Goal: Task Accomplishment & Management: Complete application form

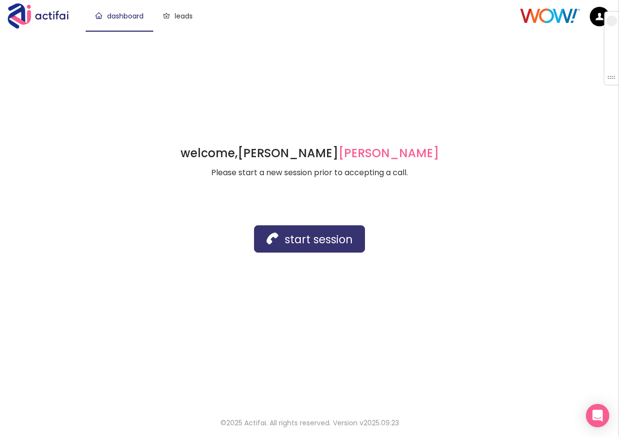
click at [286, 238] on button "start session" at bounding box center [309, 238] width 111 height 27
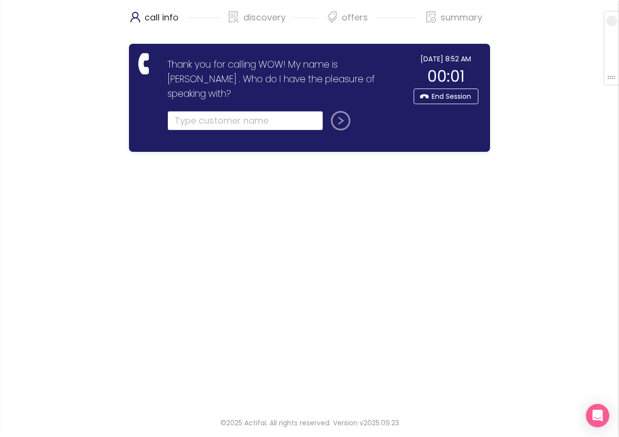
click at [196, 111] on input "text" at bounding box center [245, 120] width 156 height 19
type input "[PERSON_NAME]"
click at [334, 111] on button "submit" at bounding box center [338, 120] width 23 height 19
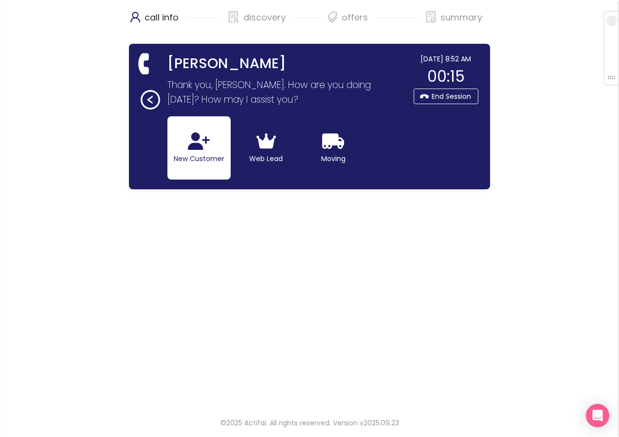
click at [204, 159] on button "New Customer" at bounding box center [198, 147] width 63 height 63
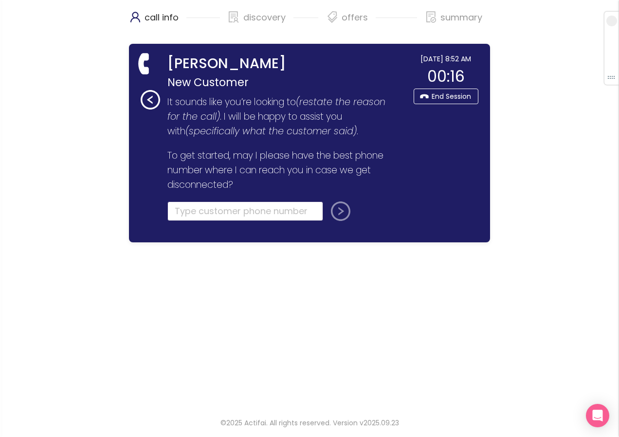
click at [184, 214] on input "tel" at bounding box center [245, 210] width 156 height 19
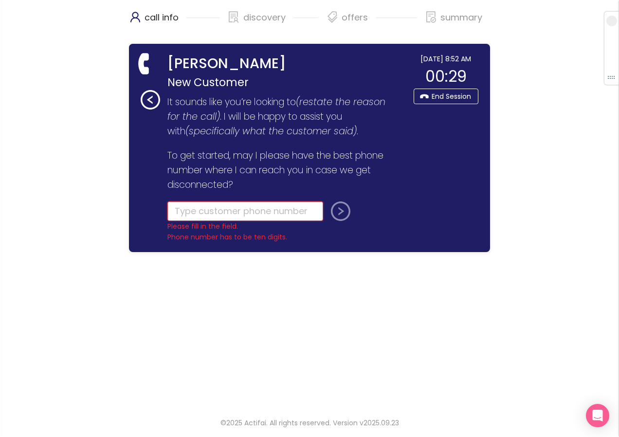
click at [178, 209] on input "tel" at bounding box center [245, 210] width 156 height 19
type input "[PHONE_NUMBER]"
click at [340, 212] on button "submit" at bounding box center [338, 210] width 23 height 19
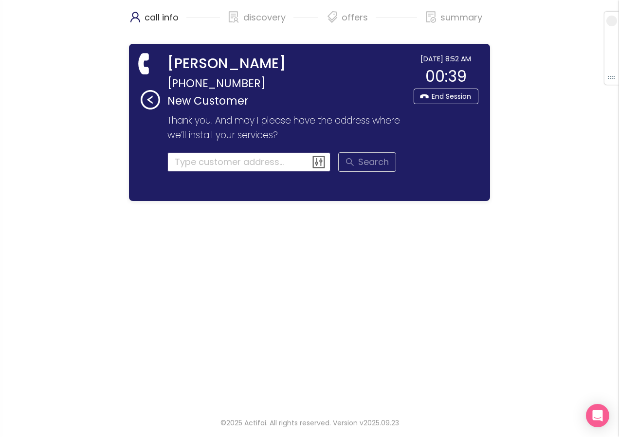
click at [188, 164] on input at bounding box center [248, 161] width 163 height 19
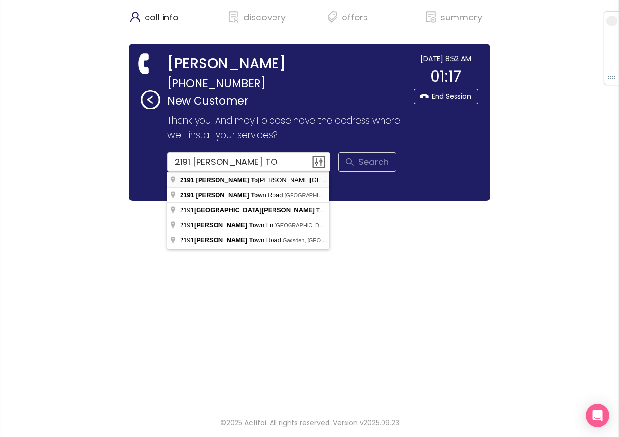
type input "[STREET_ADDRESS][PERSON_NAME][PERSON_NAME][PERSON_NAME]"
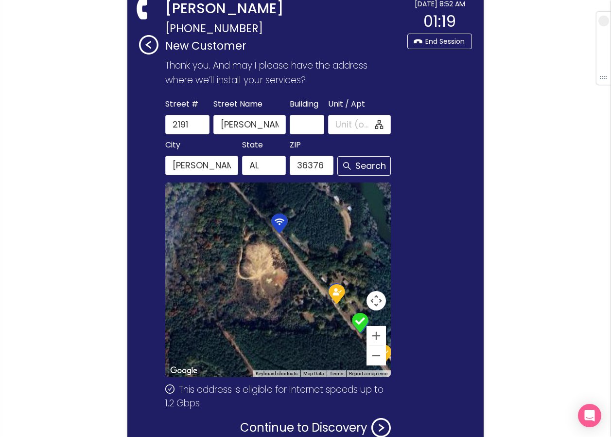
scroll to position [116, 0]
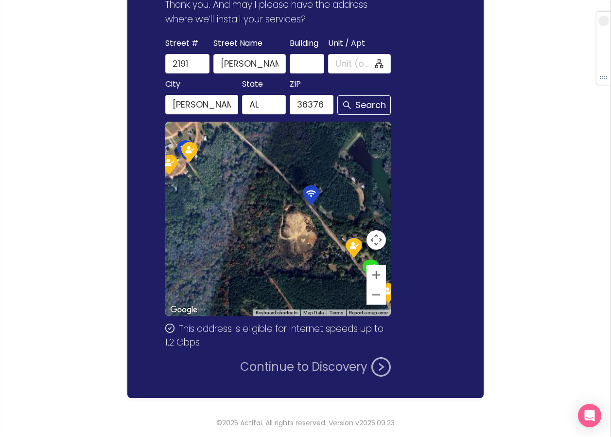
click at [269, 365] on button "Continue to Discovery" at bounding box center [315, 366] width 151 height 19
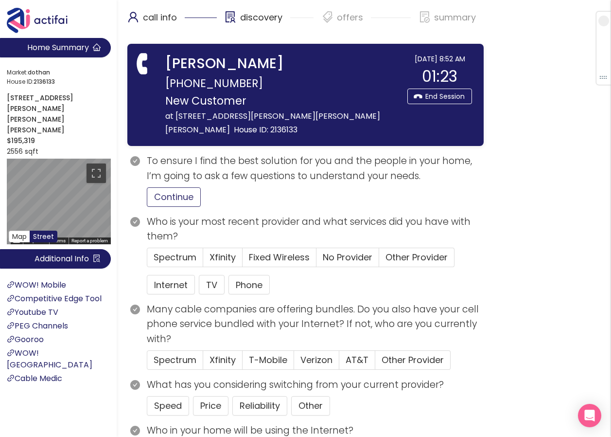
click at [164, 187] on button "Continue" at bounding box center [174, 196] width 54 height 19
click at [325, 251] on span "No Provider" at bounding box center [348, 257] width 50 height 12
click at [317, 260] on input "No Provider" at bounding box center [317, 260] width 0 height 0
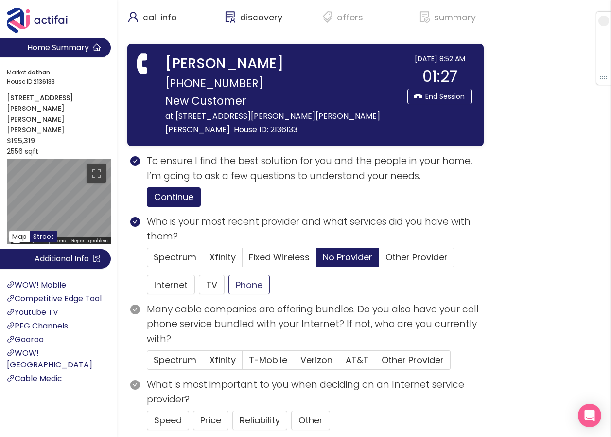
click at [260, 275] on button "Phone" at bounding box center [249, 284] width 41 height 19
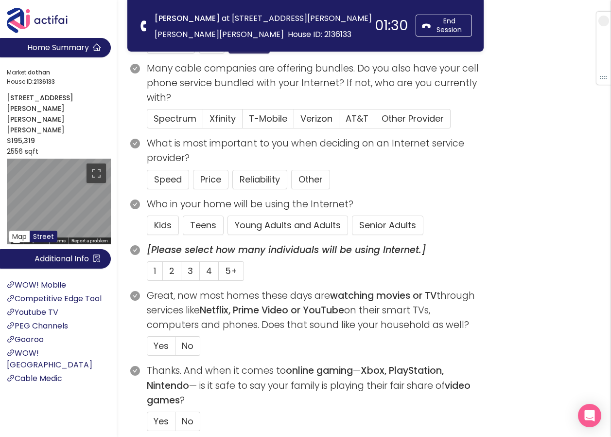
scroll to position [146, 0]
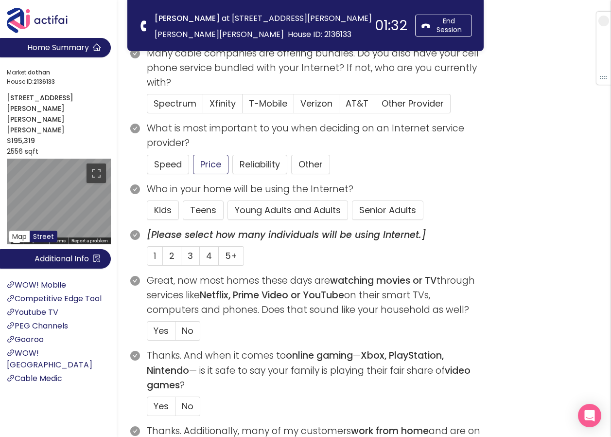
click at [209, 159] on button "Price" at bounding box center [211, 164] width 36 height 19
click at [372, 209] on button "Senior Adults" at bounding box center [387, 209] width 71 height 19
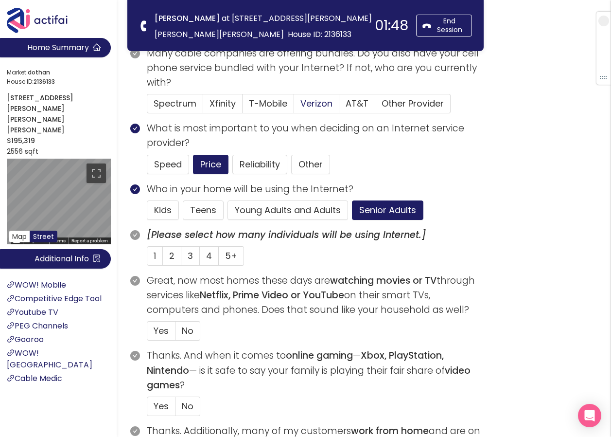
click at [312, 101] on span "Verizon" at bounding box center [317, 103] width 32 height 12
click at [294, 107] on input "Verizon" at bounding box center [294, 107] width 0 height 0
click at [157, 260] on label "1" at bounding box center [155, 255] width 16 height 19
click at [147, 259] on input "1" at bounding box center [147, 259] width 0 height 0
click at [184, 328] on span "No" at bounding box center [188, 330] width 12 height 12
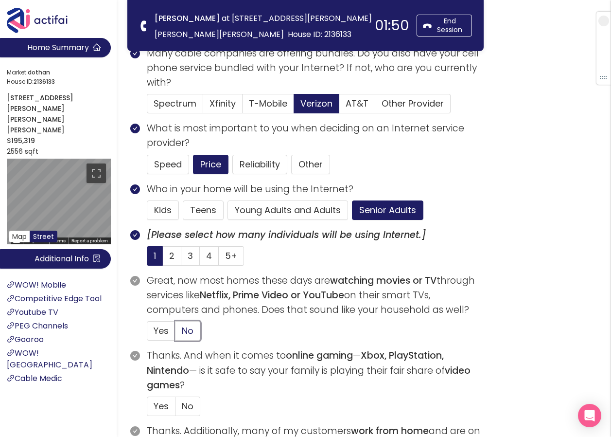
click at [176, 334] on input "No" at bounding box center [176, 334] width 0 height 0
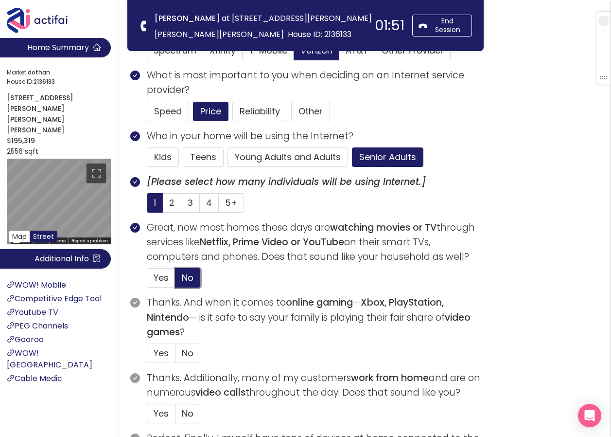
scroll to position [292, 0]
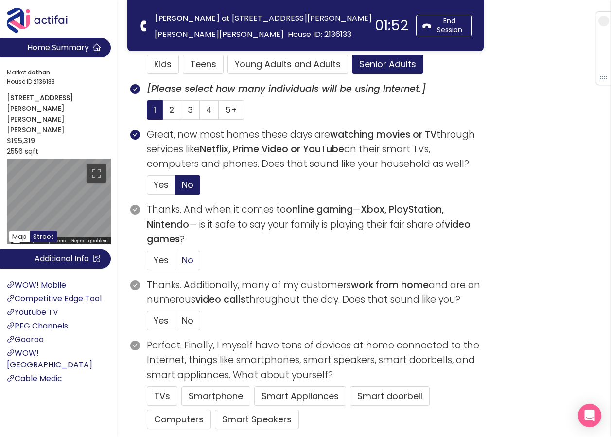
click at [183, 263] on span "No" at bounding box center [188, 260] width 12 height 12
click at [176, 263] on input "No" at bounding box center [176, 263] width 0 height 0
click at [184, 322] on span "No" at bounding box center [188, 320] width 12 height 12
click at [176, 323] on input "No" at bounding box center [176, 323] width 0 height 0
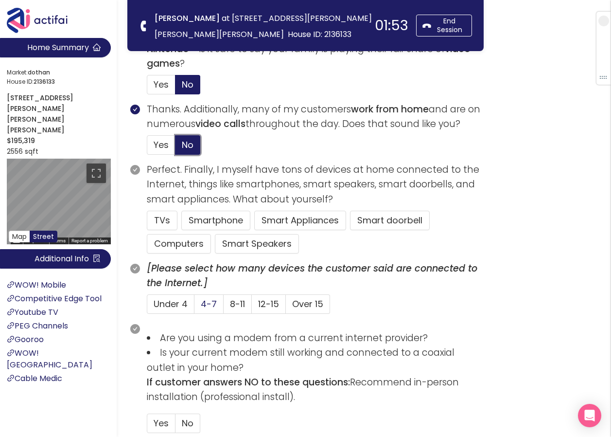
scroll to position [486, 0]
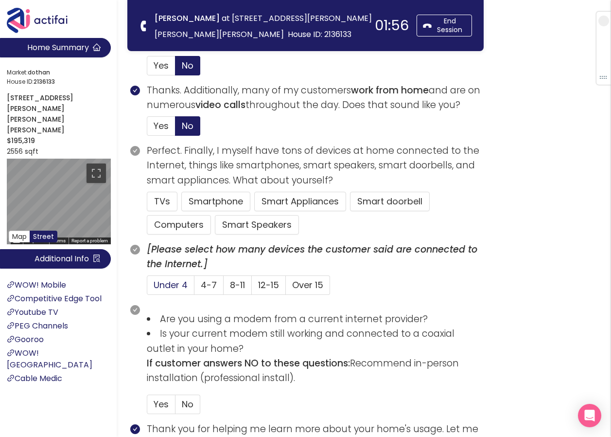
click at [159, 285] on span "Under 4" at bounding box center [171, 285] width 34 height 12
click at [147, 288] on input "Under 4" at bounding box center [147, 288] width 0 height 0
click at [194, 199] on button "Smartphone" at bounding box center [215, 201] width 69 height 19
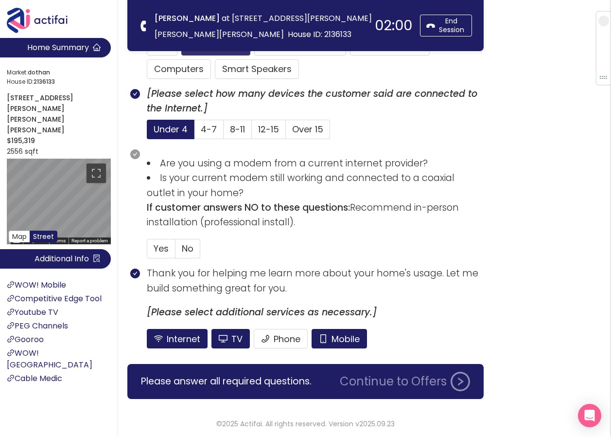
scroll to position [643, 0]
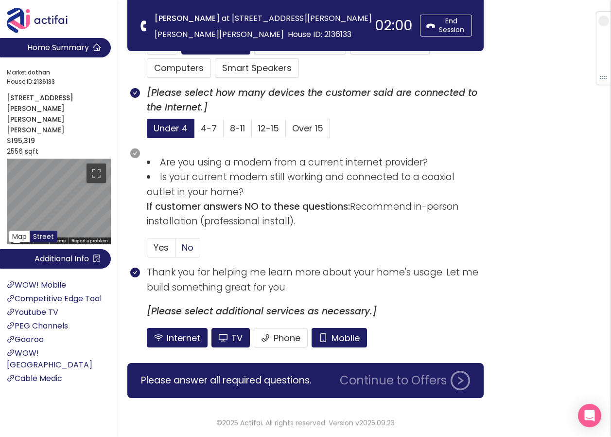
drag, startPoint x: 188, startPoint y: 248, endPoint x: 197, endPoint y: 251, distance: 10.3
click at [188, 248] on span "No" at bounding box center [188, 247] width 12 height 12
click at [176, 250] on input "No" at bounding box center [176, 250] width 0 height 0
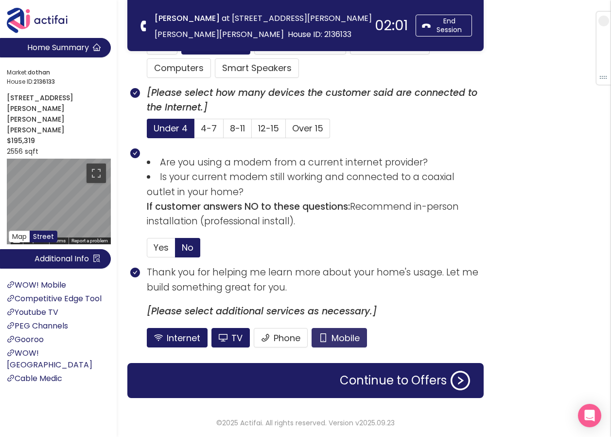
click at [334, 343] on button "Mobile" at bounding box center [339, 337] width 55 height 19
click at [219, 333] on button "TV" at bounding box center [231, 337] width 38 height 19
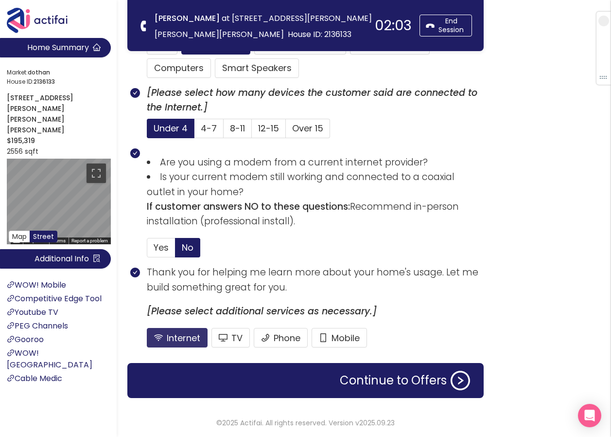
click at [186, 338] on button "Internet" at bounding box center [177, 337] width 61 height 19
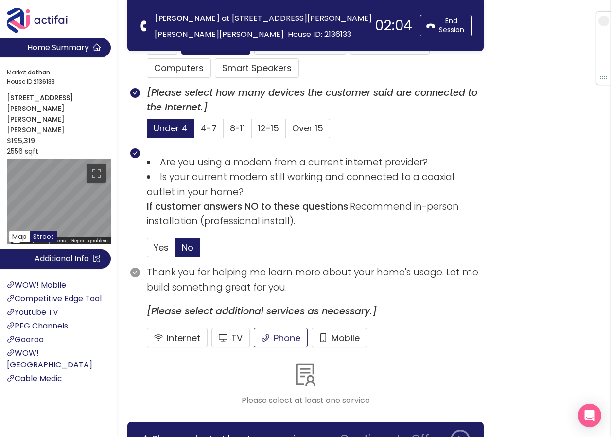
click at [282, 340] on button "Phone" at bounding box center [281, 337] width 54 height 19
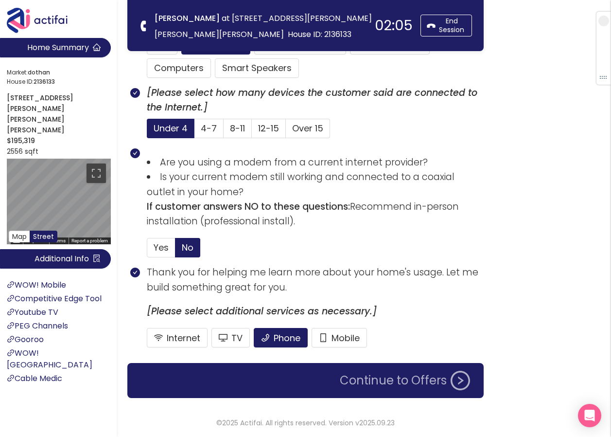
click at [365, 374] on button "Continue to Offers" at bounding box center [405, 380] width 142 height 19
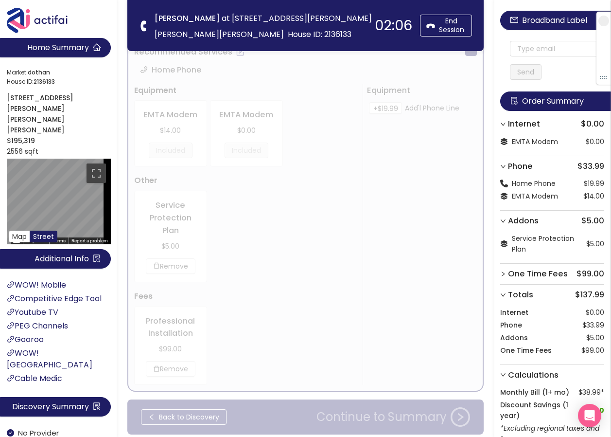
scroll to position [0, 0]
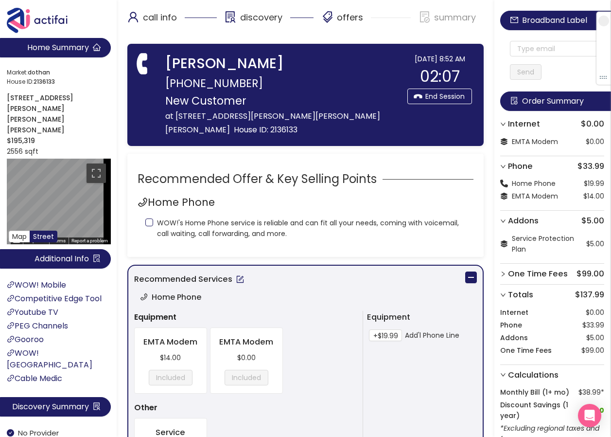
click at [146, 218] on input "WOW!'s Home Phone service is reliable and can fit all your needs, coming with v…" at bounding box center [149, 222] width 8 height 8
checkbox input "true"
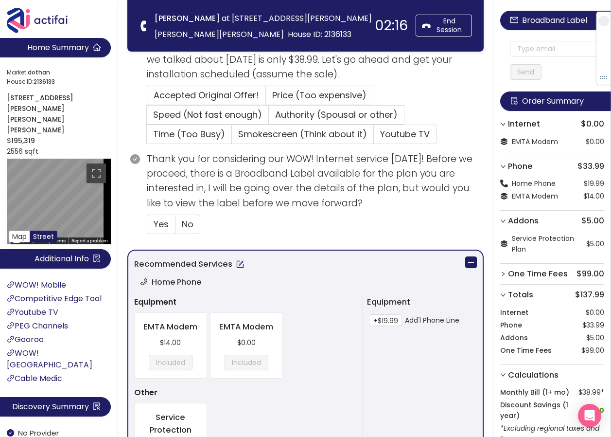
scroll to position [97, 0]
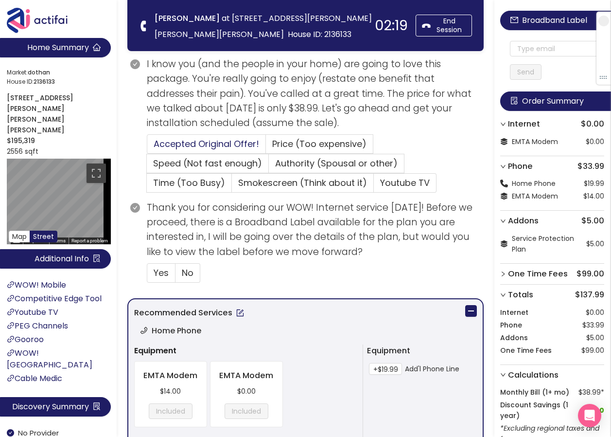
click at [203, 142] on span "Accepted Original Offer!" at bounding box center [207, 144] width 106 height 12
click at [147, 147] on input "Accepted Original Offer!" at bounding box center [147, 147] width 0 height 0
click at [191, 272] on span "No" at bounding box center [188, 273] width 12 height 12
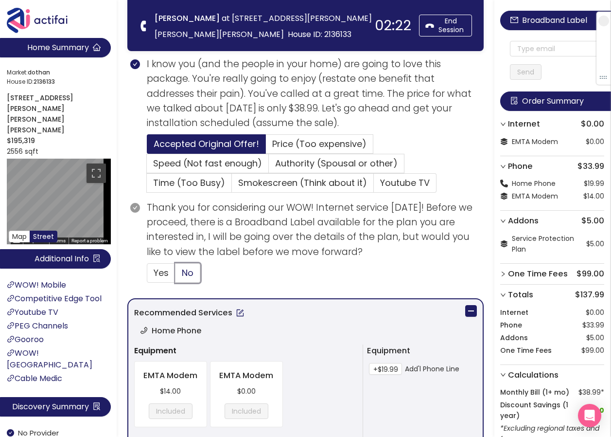
click at [176, 276] on input "No" at bounding box center [176, 276] width 0 height 0
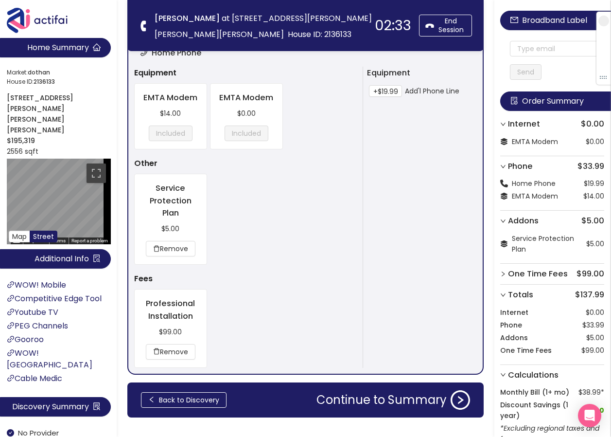
scroll to position [394, 0]
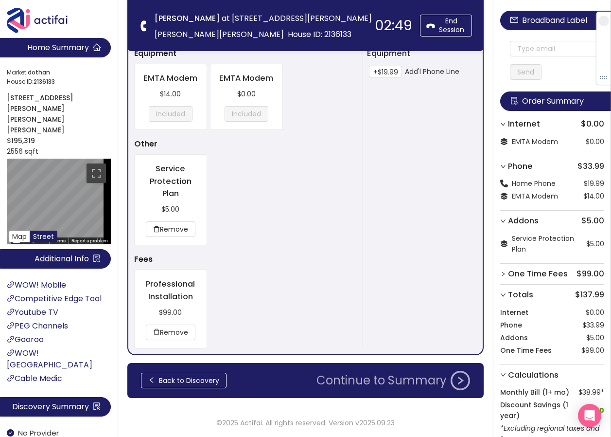
click at [369, 377] on button "Continue to Summary" at bounding box center [393, 380] width 165 height 19
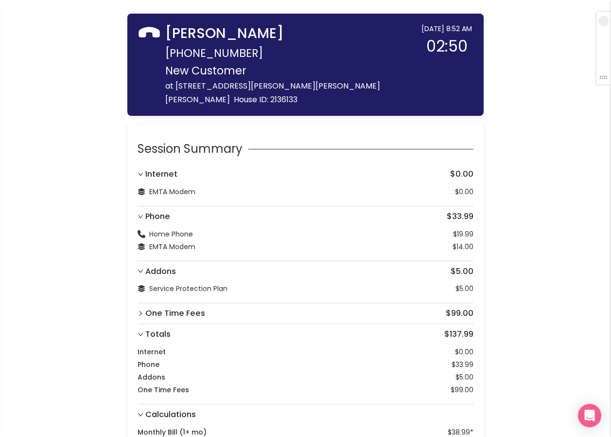
scroll to position [94, 0]
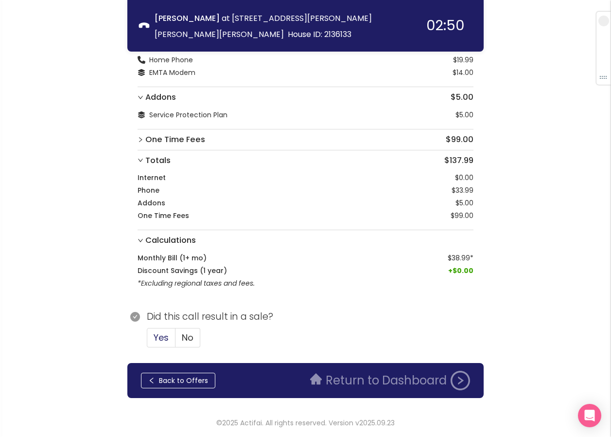
click at [156, 337] on span "Yes" at bounding box center [161, 337] width 15 height 12
click at [147, 340] on input "Yes" at bounding box center [147, 340] width 0 height 0
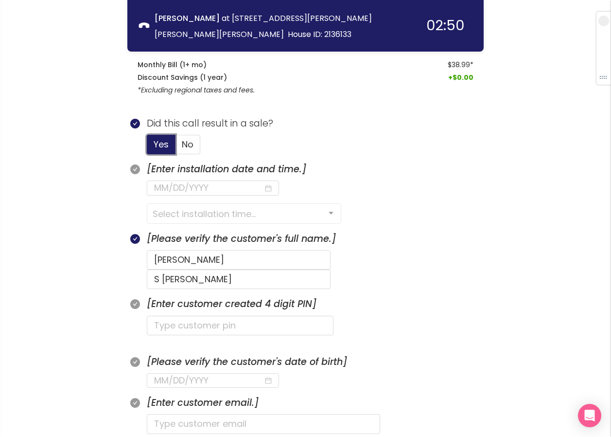
scroll to position [288, 0]
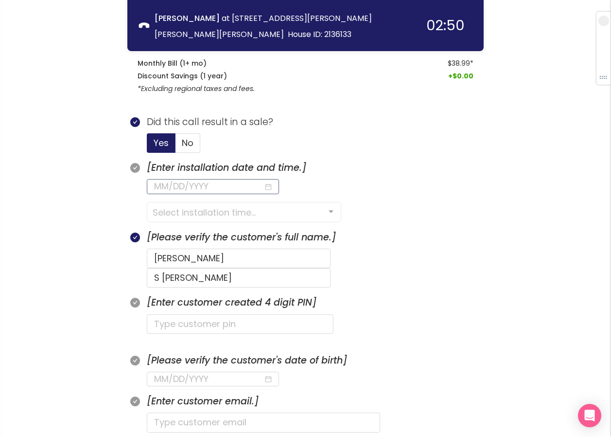
click at [189, 186] on input at bounding box center [208, 186] width 109 height 14
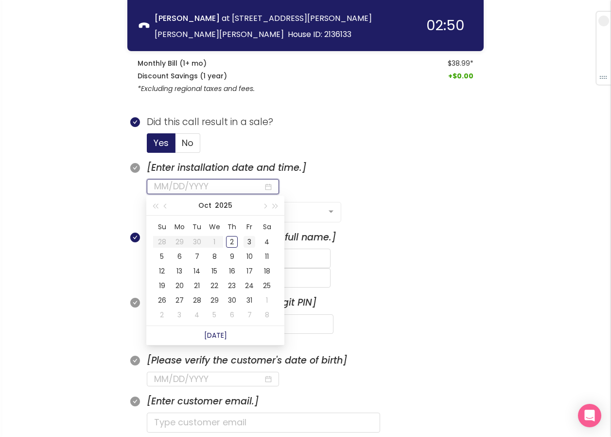
type input "[DATE]"
click at [251, 242] on div "3" at bounding box center [250, 242] width 12 height 12
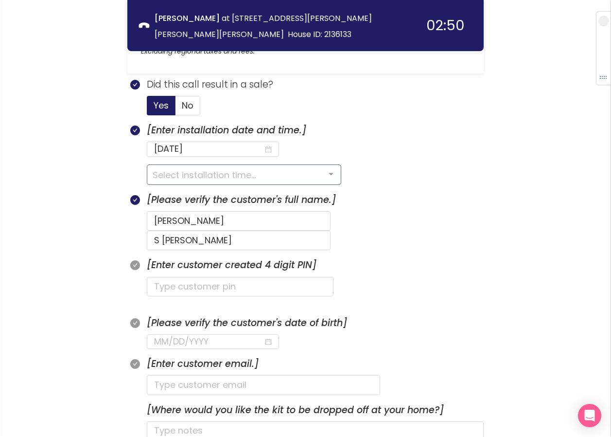
scroll to position [340, 0]
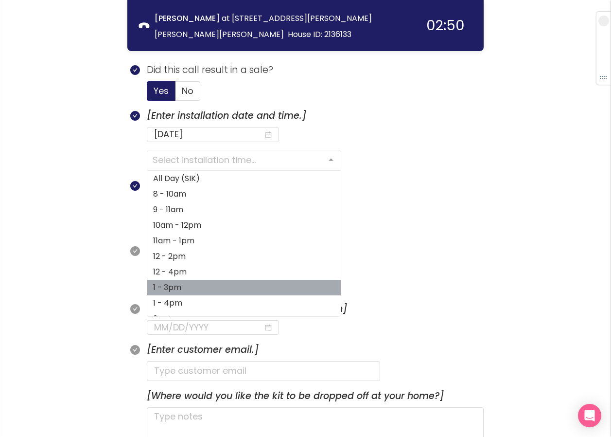
click at [179, 282] on span "1 - 3pm" at bounding box center [167, 287] width 28 height 11
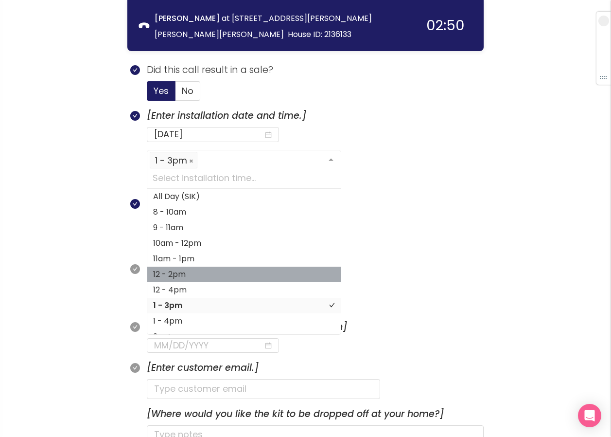
click at [469, 146] on section "[Enter installation date and time.] [DATE]" at bounding box center [315, 128] width 337 height 41
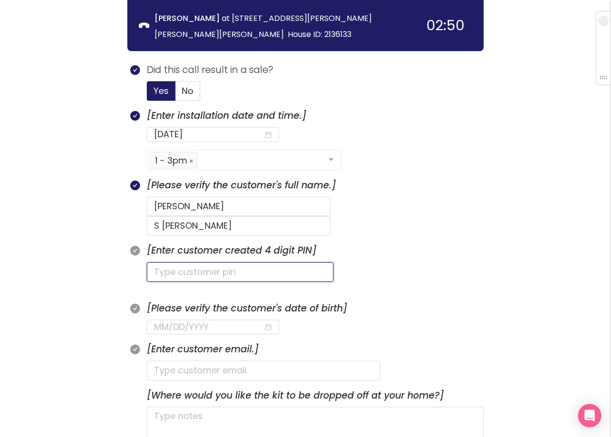
click at [195, 262] on input "text" at bounding box center [240, 271] width 187 height 19
click at [196, 262] on input "text" at bounding box center [240, 271] width 187 height 19
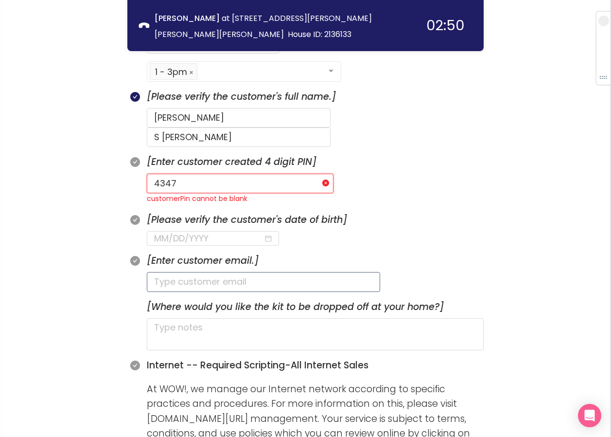
scroll to position [438, 0]
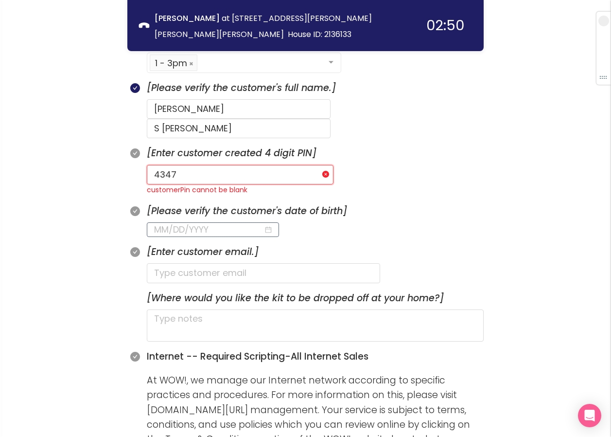
type input "4347"
click at [172, 223] on input at bounding box center [208, 230] width 109 height 14
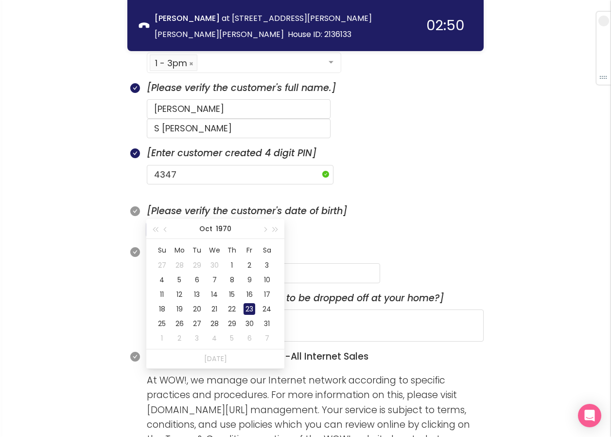
click at [247, 307] on div "23" at bounding box center [250, 309] width 12 height 12
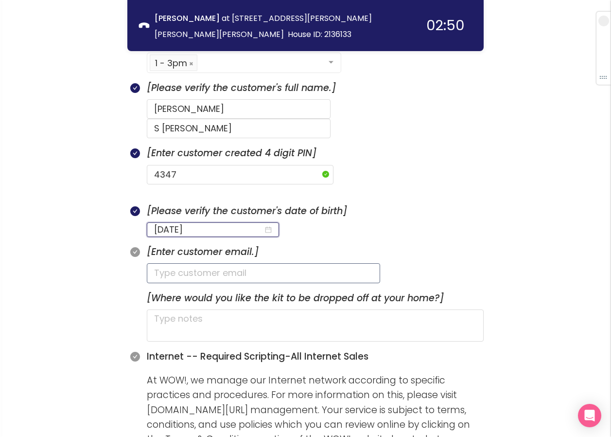
type input "[DATE]"
click at [157, 263] on input "text" at bounding box center [263, 272] width 233 height 19
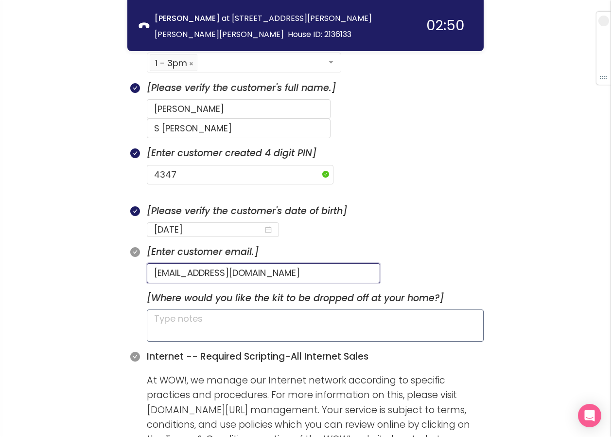
type input "[EMAIL_ADDRESS][DOMAIN_NAME]"
click at [260, 309] on textarea at bounding box center [315, 325] width 337 height 32
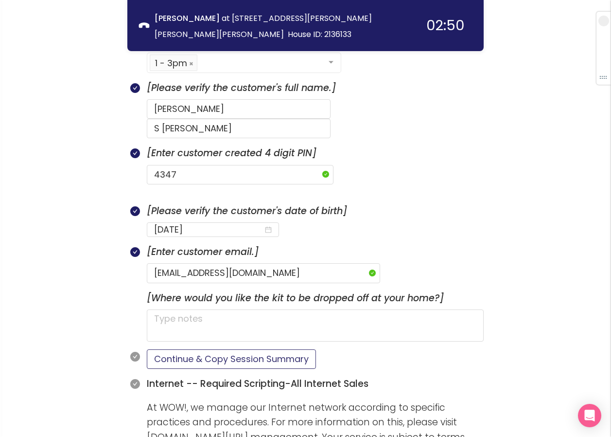
click at [210, 349] on button "Continue & Copy Session Summary" at bounding box center [231, 358] width 169 height 19
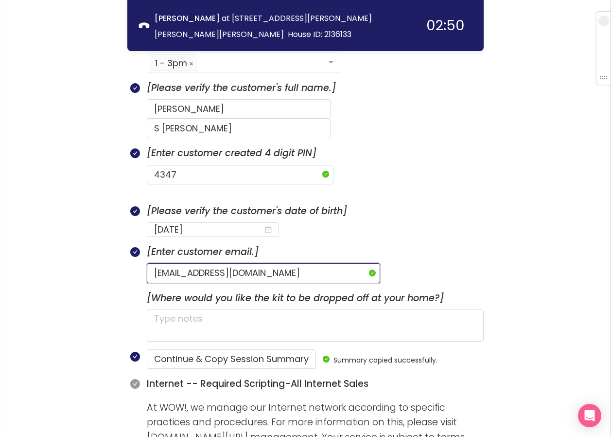
drag, startPoint x: 288, startPoint y: 253, endPoint x: 139, endPoint y: 251, distance: 149.3
click at [139, 251] on div "[Enter customer email.] [EMAIL_ADDRESS][DOMAIN_NAME]" at bounding box center [305, 268] width 357 height 46
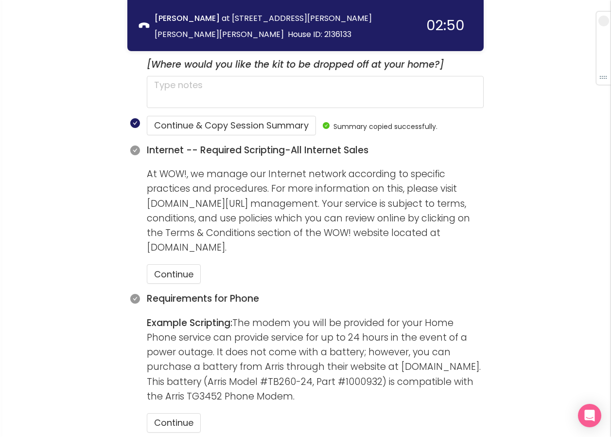
scroll to position [646, 0]
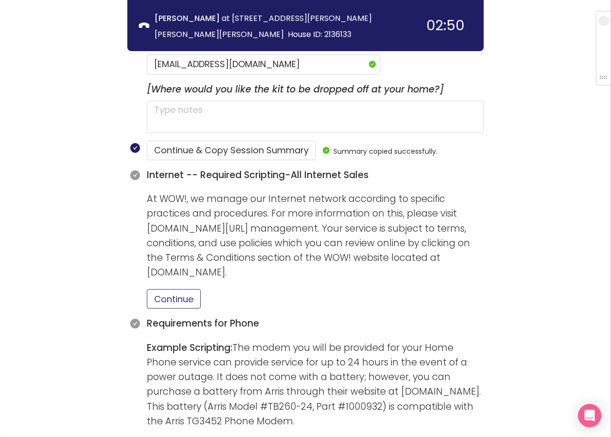
click at [189, 289] on button "Continue" at bounding box center [174, 298] width 54 height 19
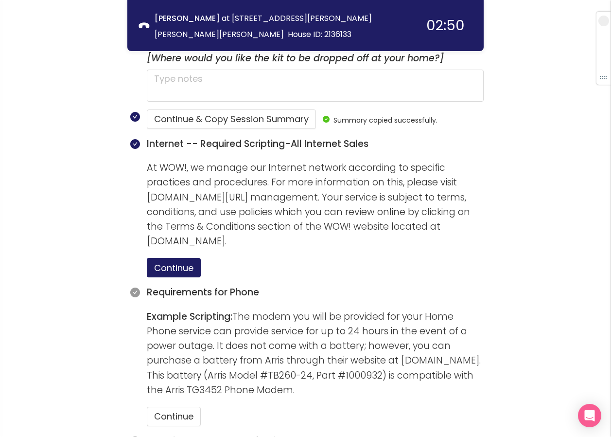
scroll to position [695, 0]
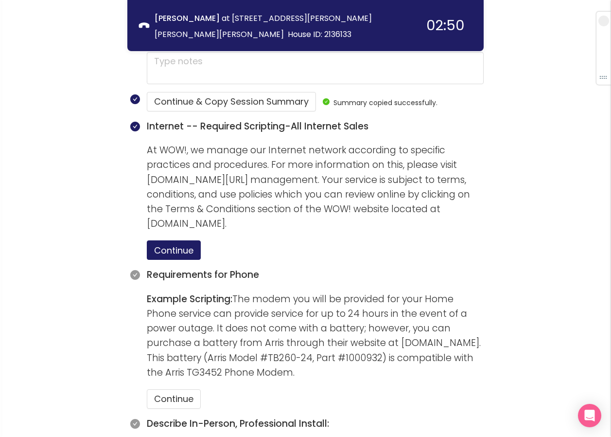
click at [91, 122] on div "call info discovery offers summary [PERSON_NAME] at [STREET_ADDRESS][PERSON_NAM…" at bounding box center [305, 59] width 611 height 1509
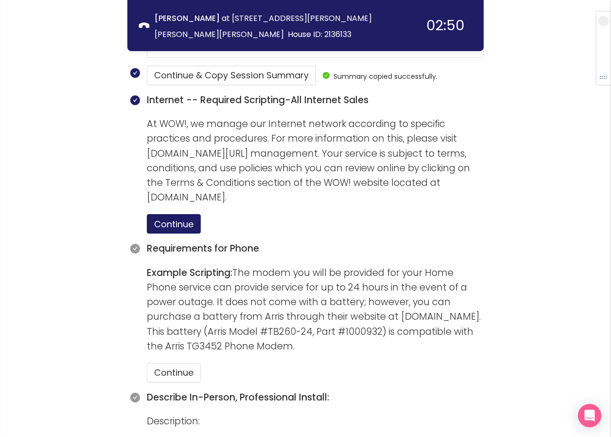
scroll to position [744, 0]
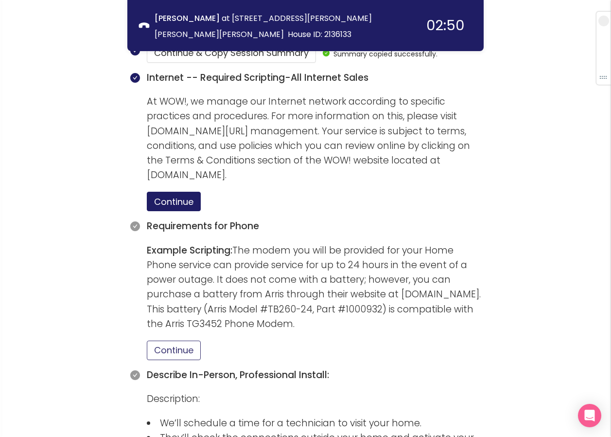
click at [172, 340] on button "Continue" at bounding box center [174, 349] width 54 height 19
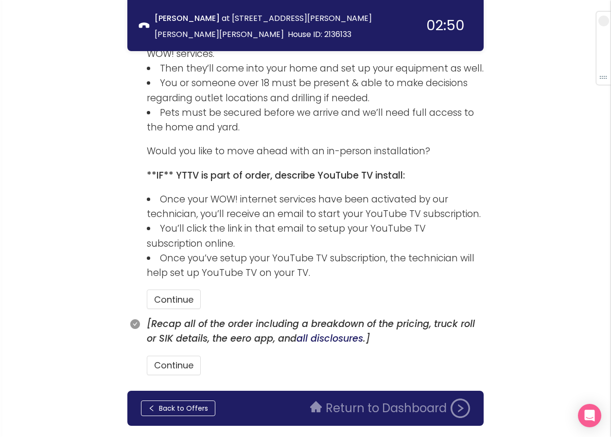
scroll to position [1150, 0]
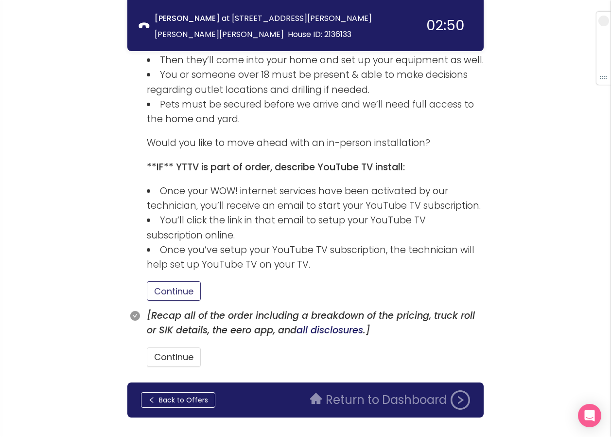
drag, startPoint x: 178, startPoint y: 274, endPoint x: 177, endPoint y: 282, distance: 8.3
click at [177, 281] on button "Continue" at bounding box center [174, 290] width 54 height 19
click at [164, 347] on button "Continue" at bounding box center [174, 356] width 54 height 19
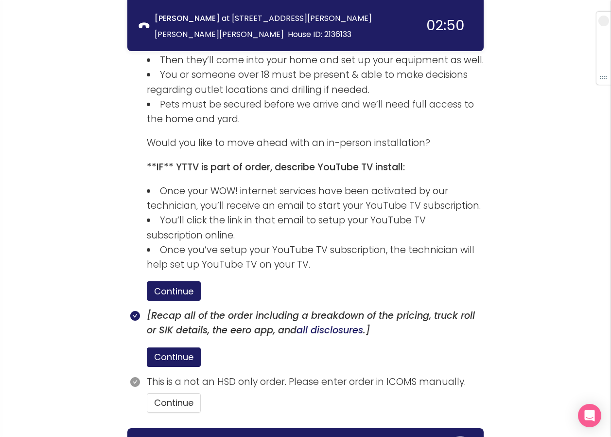
scroll to position [1196, 0]
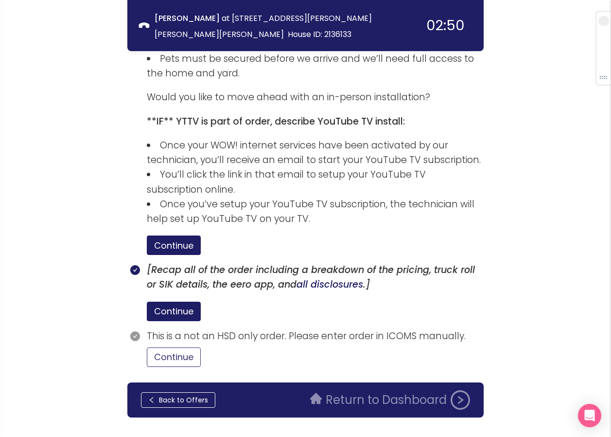
click at [180, 347] on button "Continue" at bounding box center [174, 356] width 54 height 19
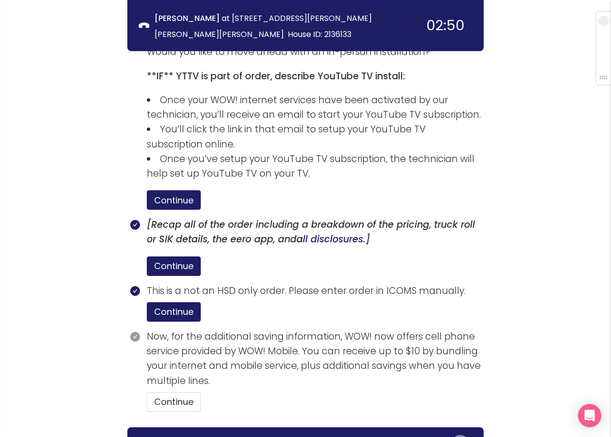
scroll to position [1286, 0]
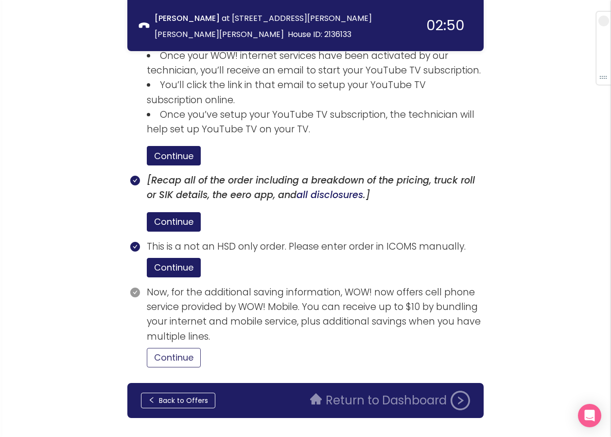
click at [183, 348] on button "Continue" at bounding box center [174, 357] width 54 height 19
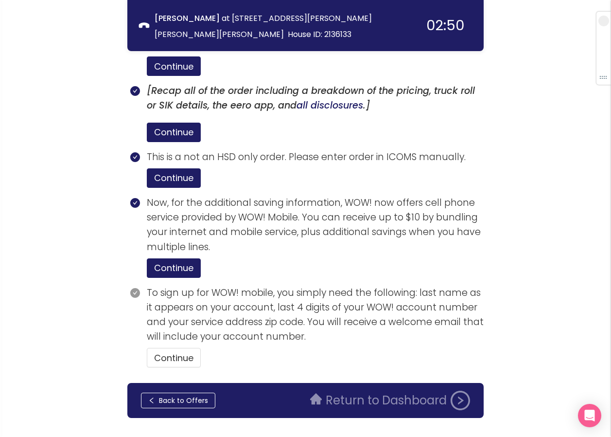
scroll to position [1376, 0]
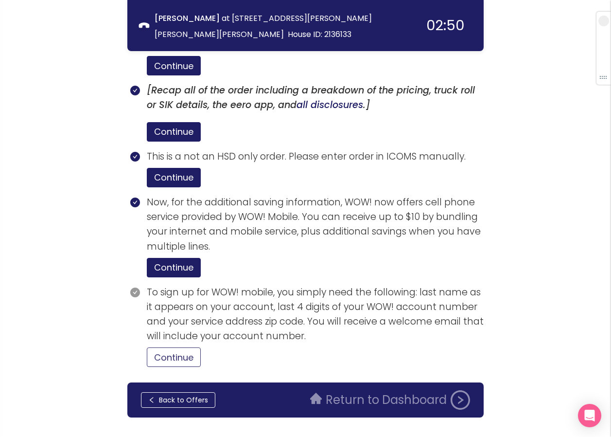
click at [161, 347] on button "Continue" at bounding box center [174, 356] width 54 height 19
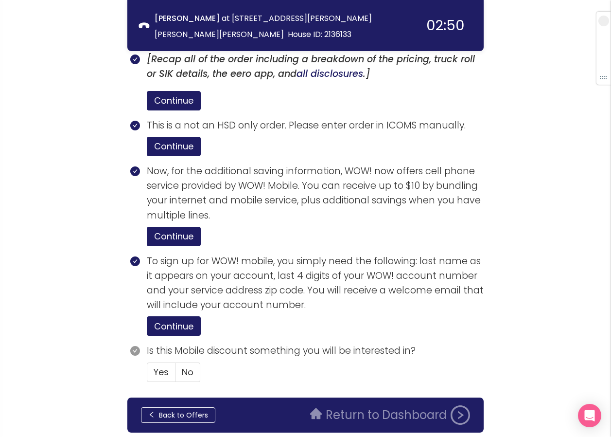
scroll to position [1421, 0]
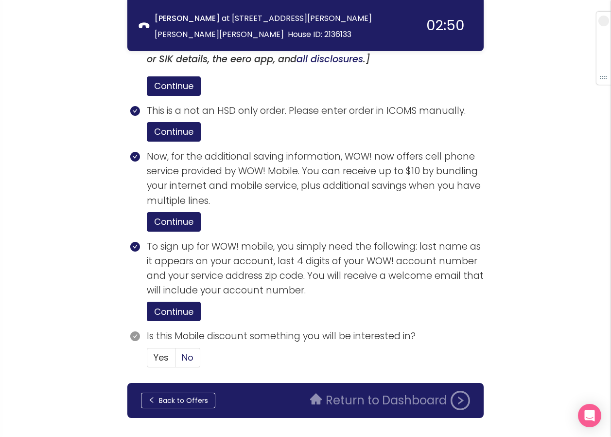
click at [194, 348] on label "No" at bounding box center [188, 357] width 25 height 19
click at [176, 360] on input "No" at bounding box center [176, 360] width 0 height 0
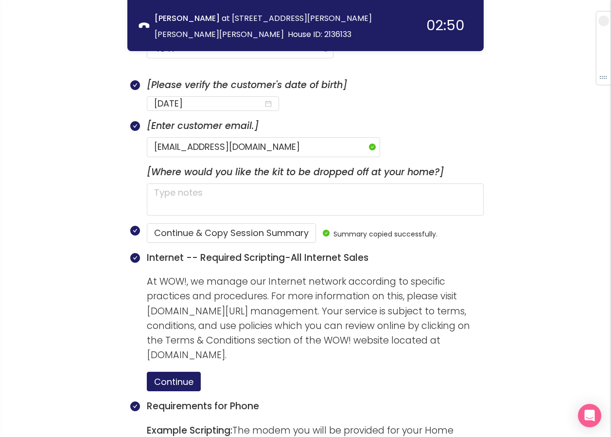
scroll to position [546, 0]
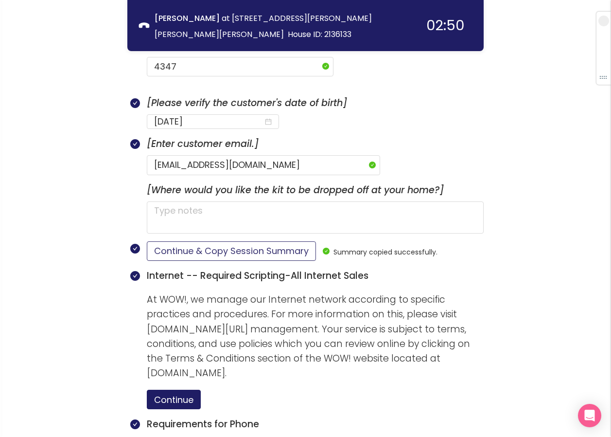
click at [245, 241] on button "Continue & Copy Session Summary" at bounding box center [231, 250] width 169 height 19
click at [97, 138] on div "call info discovery offers summary [PERSON_NAME] at [STREET_ADDRESS][PERSON_NAM…" at bounding box center [305, 407] width 611 height 1907
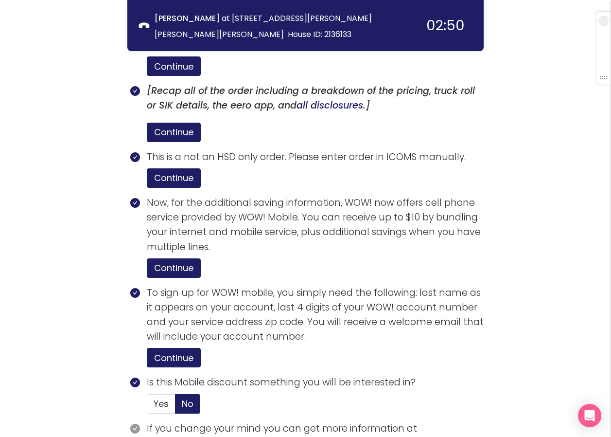
scroll to position [1482, 0]
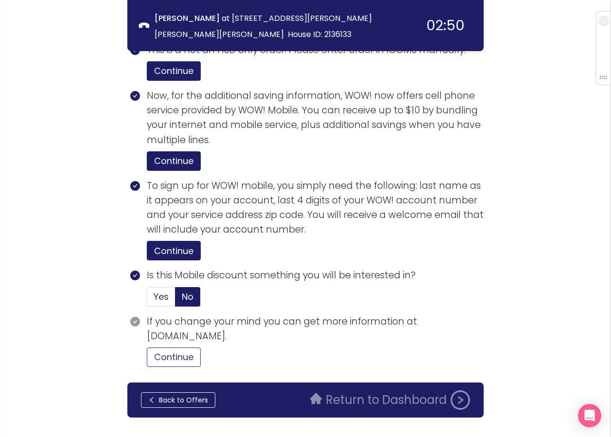
click at [151, 347] on button "Continue" at bounding box center [174, 356] width 54 height 19
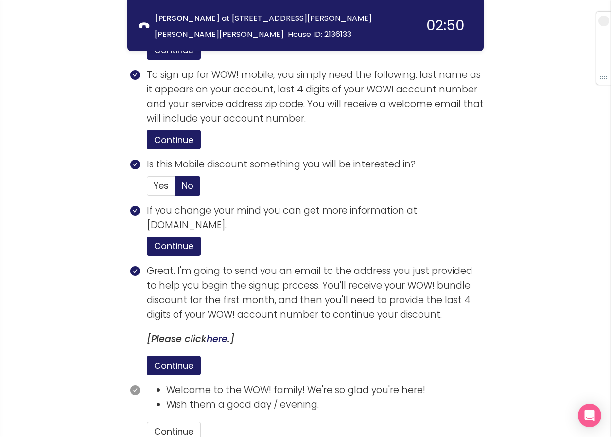
scroll to position [1667, 0]
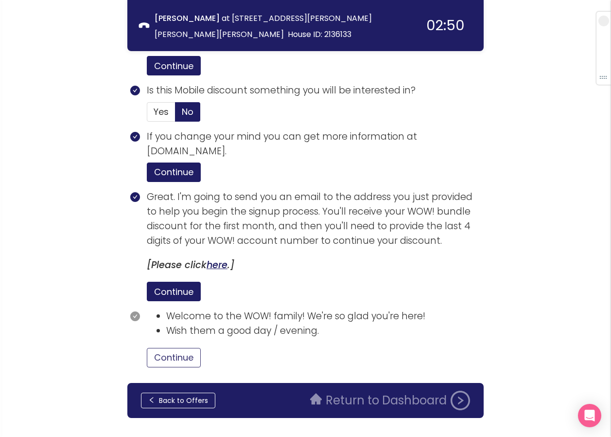
click at [178, 348] on button "Continue" at bounding box center [174, 357] width 54 height 19
click at [347, 391] on button "Return to Dashboard" at bounding box center [390, 400] width 172 height 19
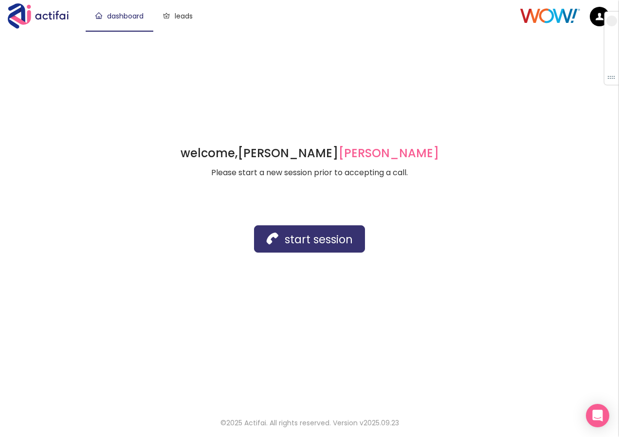
click at [296, 239] on button "start session" at bounding box center [309, 238] width 111 height 27
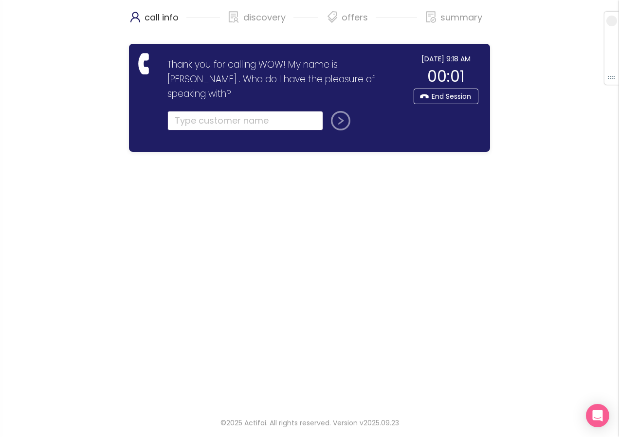
click at [186, 111] on input "text" at bounding box center [245, 120] width 156 height 19
click at [226, 111] on input "[PERSON_NAME]" at bounding box center [245, 120] width 156 height 19
click at [208, 111] on input "[PERSON_NAME]" at bounding box center [245, 120] width 156 height 19
click at [214, 111] on input "[PERSON_NAME]" at bounding box center [245, 120] width 156 height 19
type input "[PERSON_NAME]"
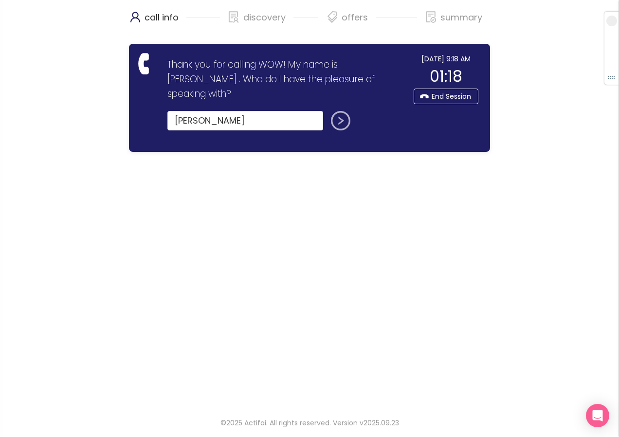
click at [341, 111] on button "submit" at bounding box center [338, 120] width 23 height 19
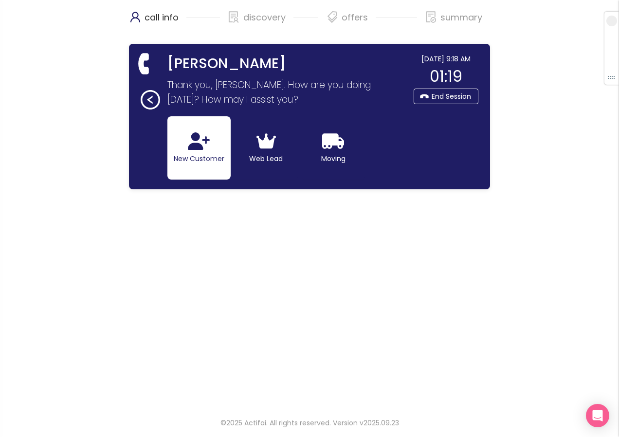
click at [197, 145] on icon "button" at bounding box center [199, 141] width 22 height 18
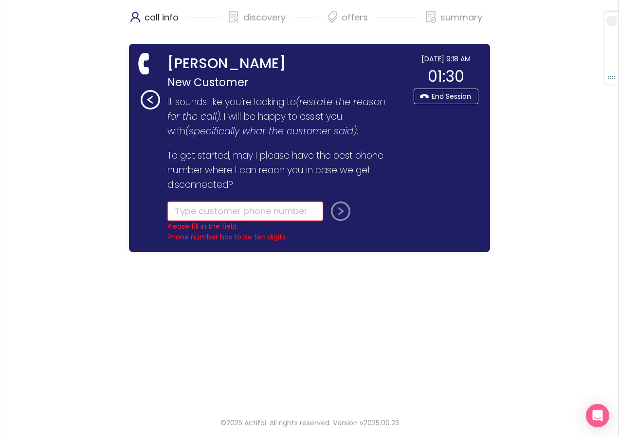
click at [196, 209] on input "tel" at bounding box center [245, 210] width 156 height 19
type input "[PHONE_NUMBER]"
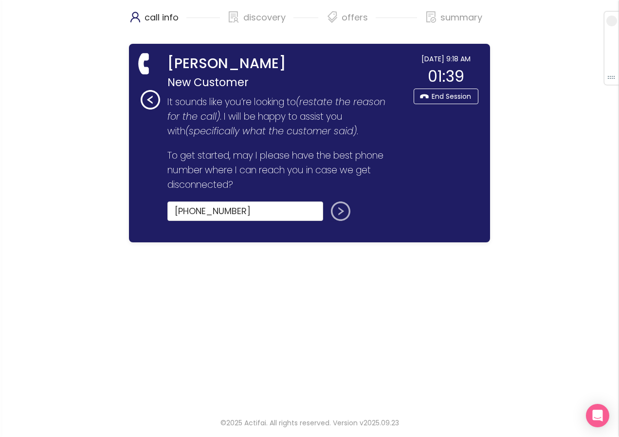
click at [330, 210] on button "submit" at bounding box center [338, 210] width 23 height 19
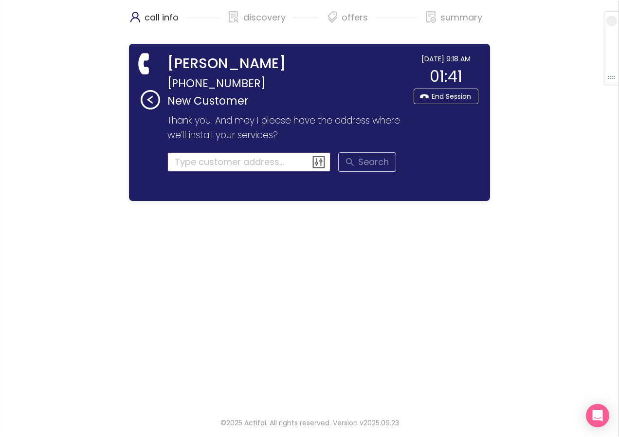
click at [205, 164] on input at bounding box center [248, 161] width 163 height 19
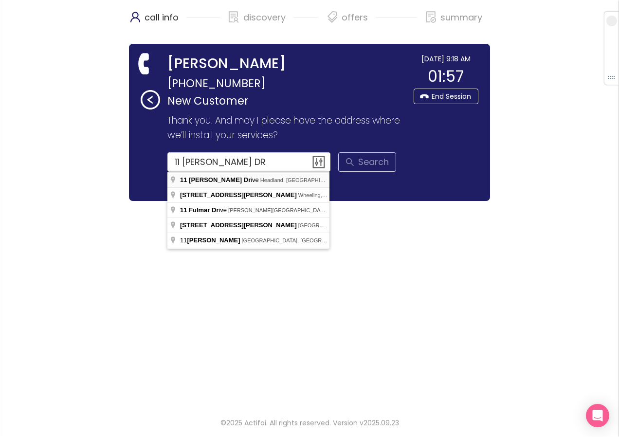
type input "[STREET_ADDRESS][PERSON_NAME]"
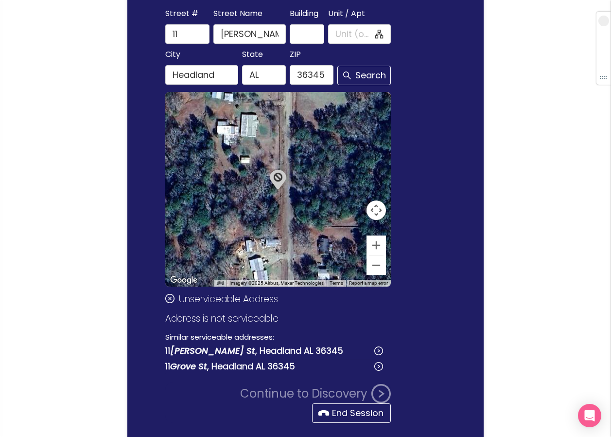
scroll to position [146, 0]
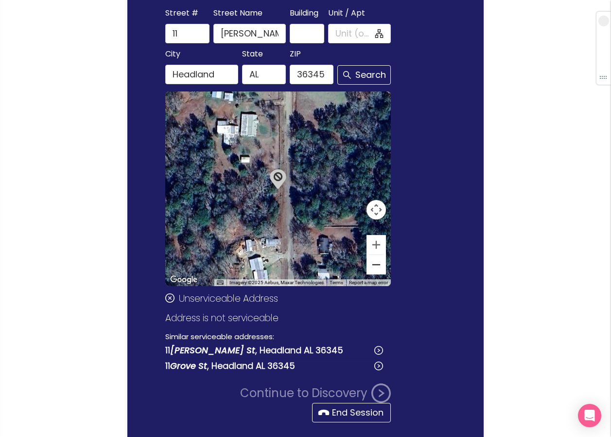
click at [374, 264] on button "Zoom out" at bounding box center [376, 264] width 19 height 19
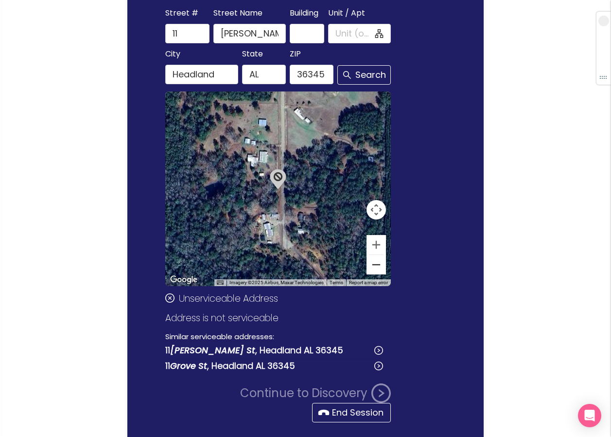
click at [375, 268] on button "Zoom out" at bounding box center [376, 264] width 19 height 19
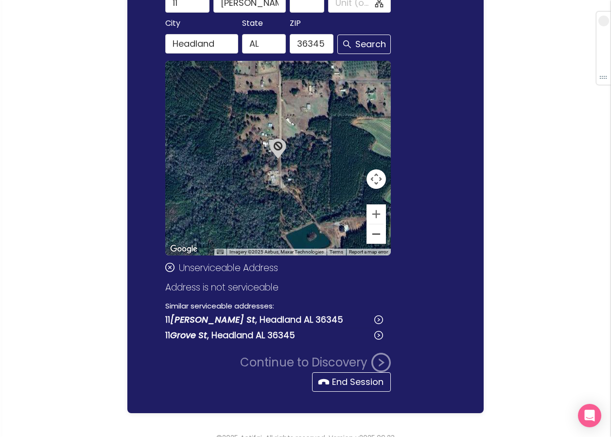
scroll to position [192, 0]
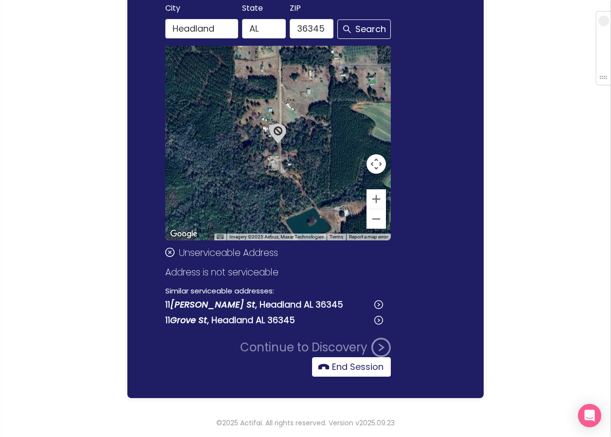
click at [350, 369] on button "End Session" at bounding box center [351, 366] width 79 height 19
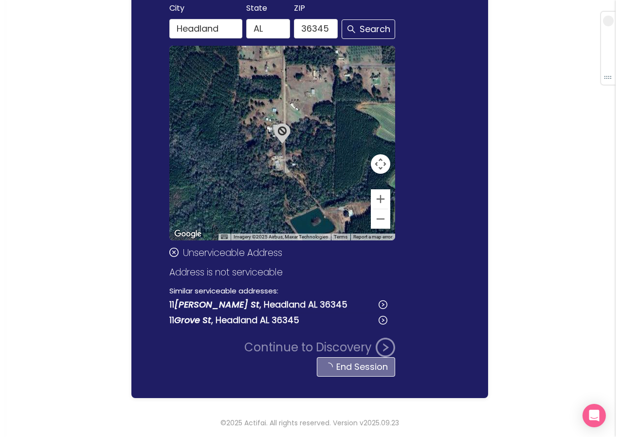
scroll to position [0, 0]
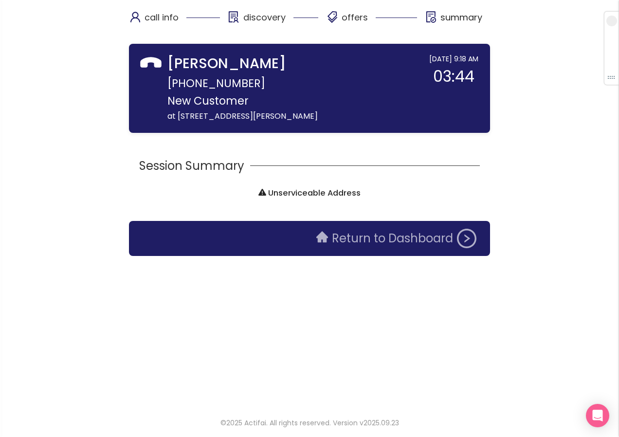
click at [347, 245] on button "Return to Dashboard" at bounding box center [396, 238] width 172 height 19
